Goal: Task Accomplishment & Management: Manage account settings

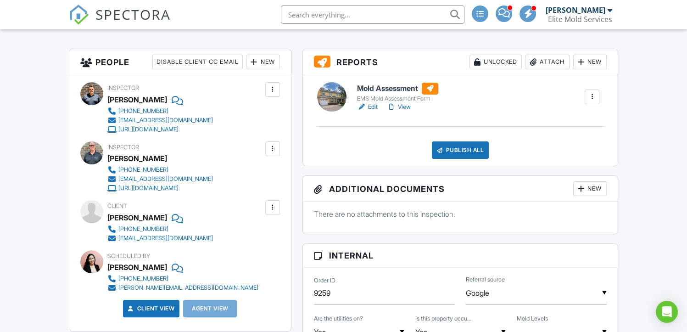
click at [369, 105] on link "Edit" at bounding box center [367, 106] width 21 height 9
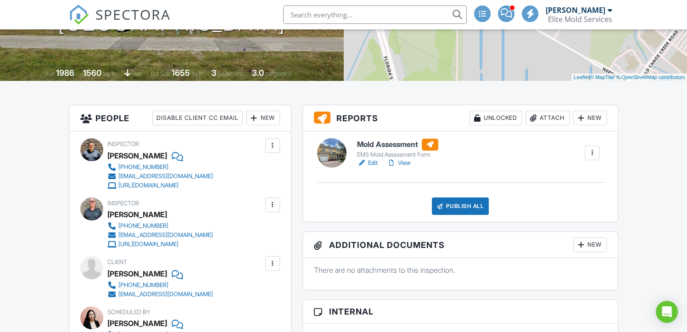
click at [551, 123] on div "Attach" at bounding box center [547, 118] width 44 height 15
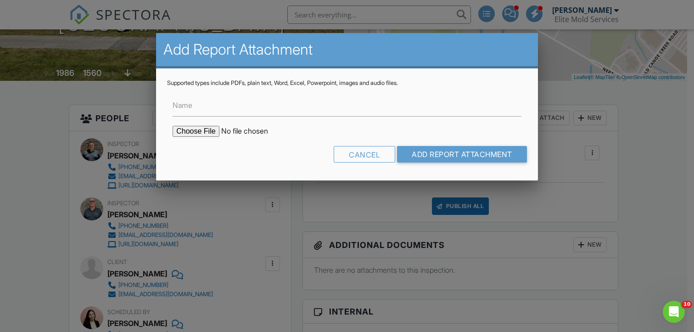
click at [196, 136] on input "file" at bounding box center [251, 131] width 156 height 11
type input "C:\fakepath\Contractor & Supplies Referrals - Master List - 2025.pdf"
click at [323, 106] on input "Name" at bounding box center [347, 105] width 349 height 22
type input "Contractor & Referrals"
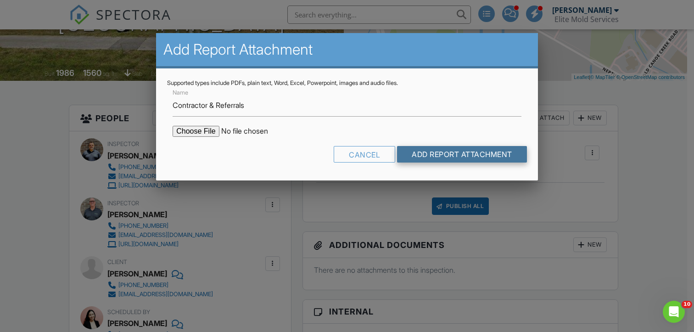
click at [442, 154] on input "Add Report Attachment" at bounding box center [462, 154] width 130 height 17
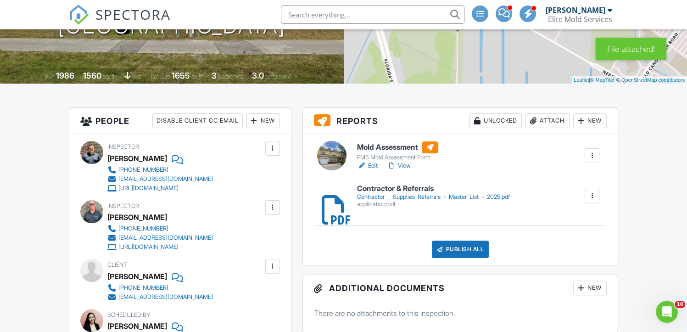
scroll to position [191, 0]
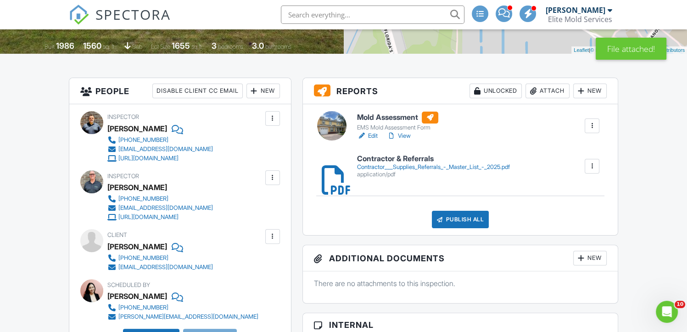
click at [408, 135] on link "View" at bounding box center [399, 135] width 24 height 9
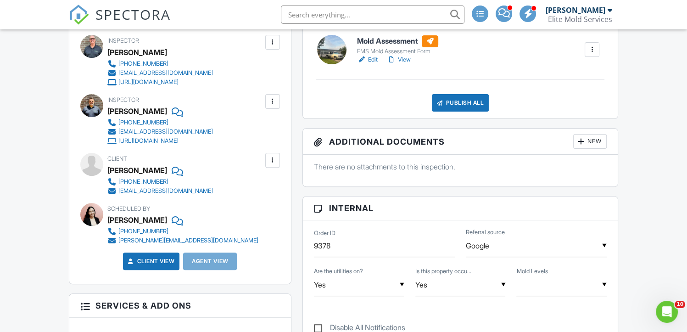
scroll to position [211, 0]
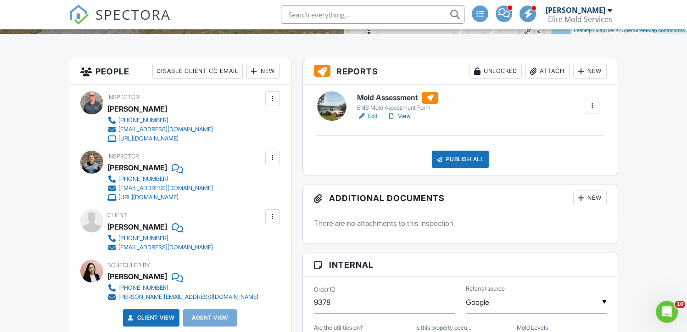
click at [373, 114] on link "Edit" at bounding box center [367, 116] width 21 height 9
